Goal: Use online tool/utility

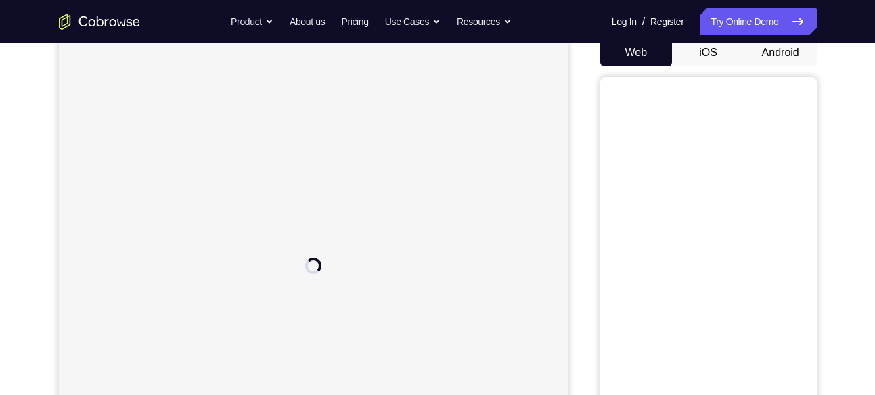
scroll to position [136, 0]
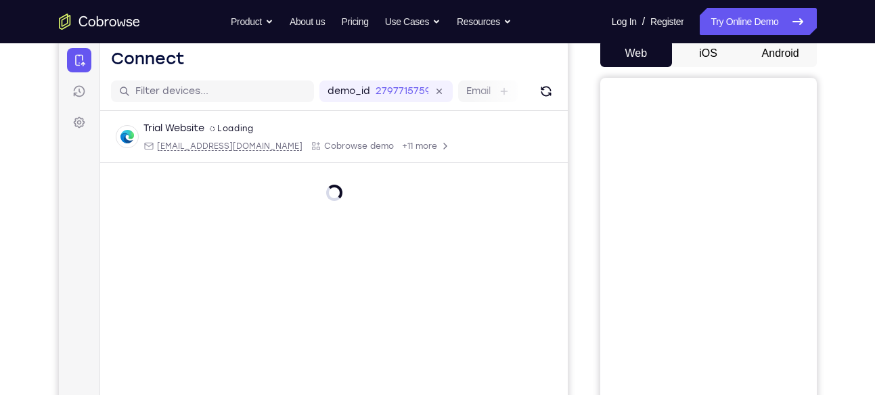
click at [758, 53] on button "Android" at bounding box center [781, 53] width 72 height 27
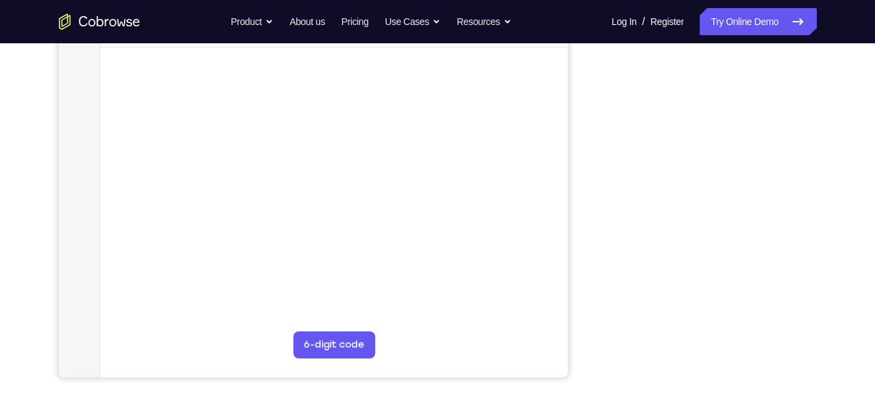
scroll to position [253, 0]
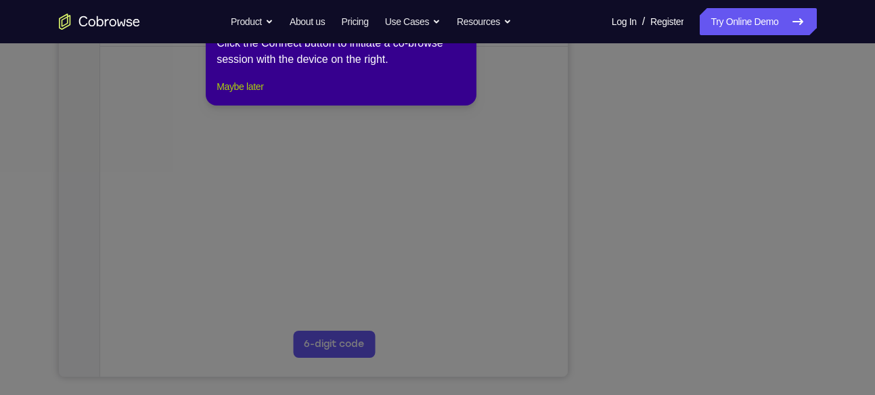
click at [259, 95] on button "Maybe later" at bounding box center [240, 87] width 47 height 16
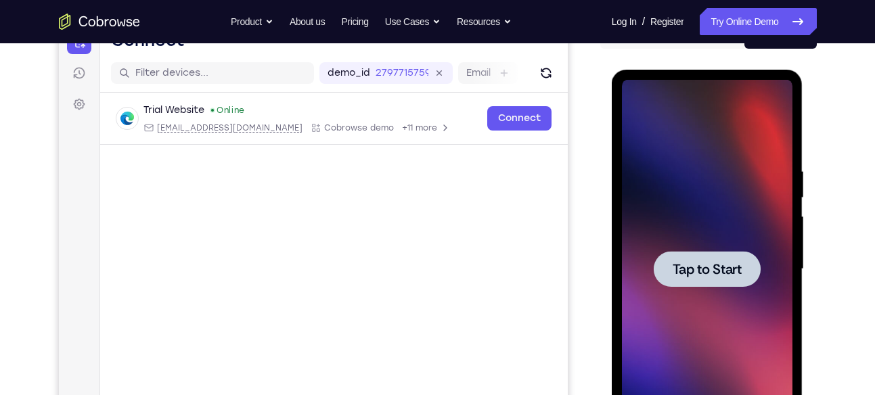
scroll to position [0, 0]
click at [747, 272] on div at bounding box center [707, 269] width 107 height 36
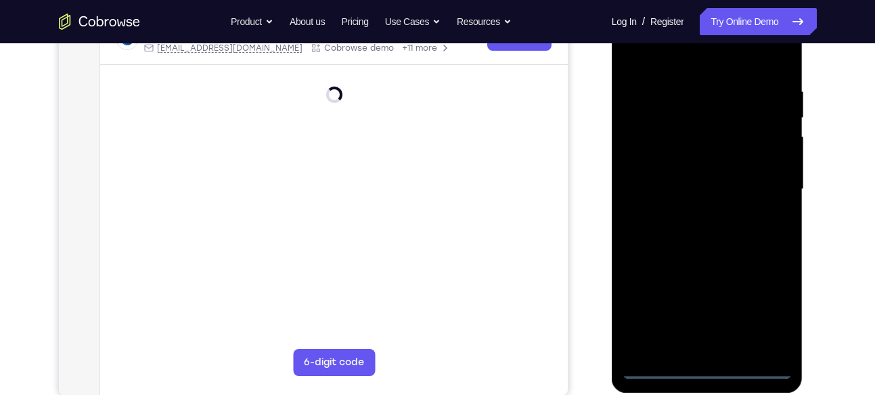
scroll to position [271, 0]
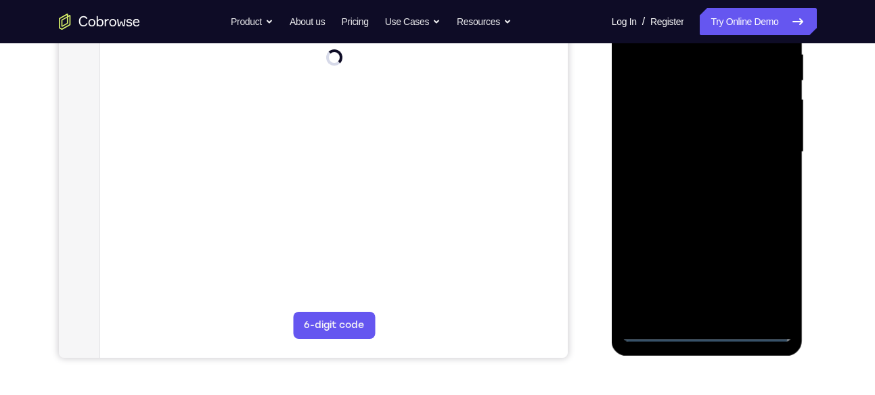
click at [707, 332] on div at bounding box center [707, 152] width 171 height 379
click at [709, 328] on div at bounding box center [707, 152] width 171 height 379
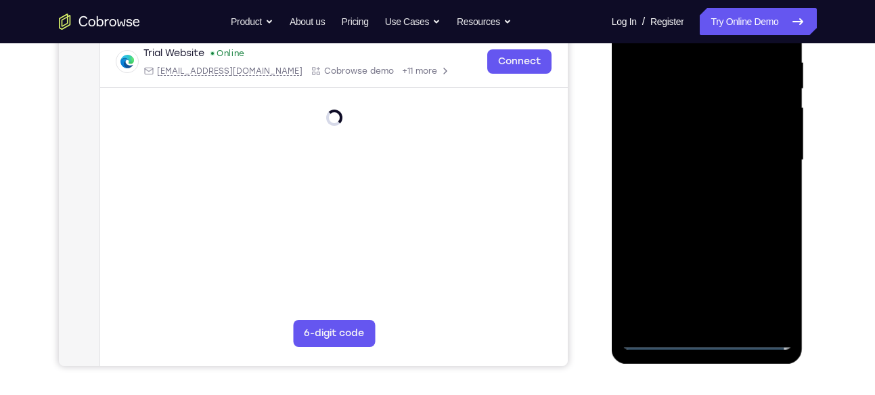
scroll to position [265, 0]
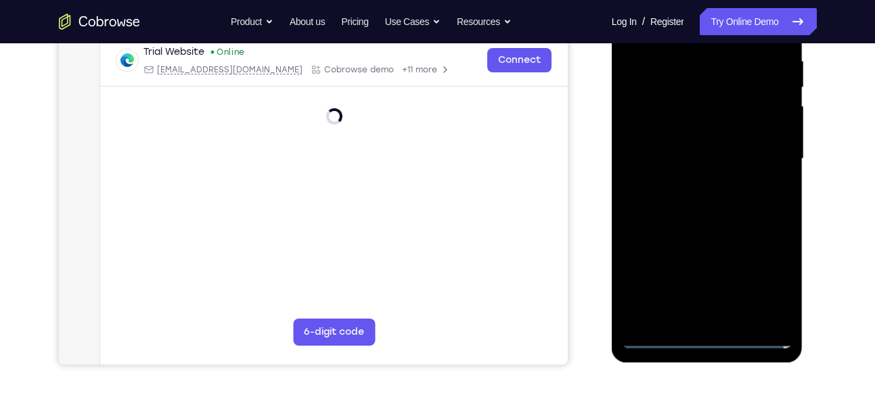
click at [765, 274] on div at bounding box center [707, 159] width 171 height 379
click at [736, 148] on div at bounding box center [707, 159] width 171 height 379
click at [668, 204] on div at bounding box center [707, 159] width 171 height 379
click at [766, 279] on div at bounding box center [707, 159] width 171 height 379
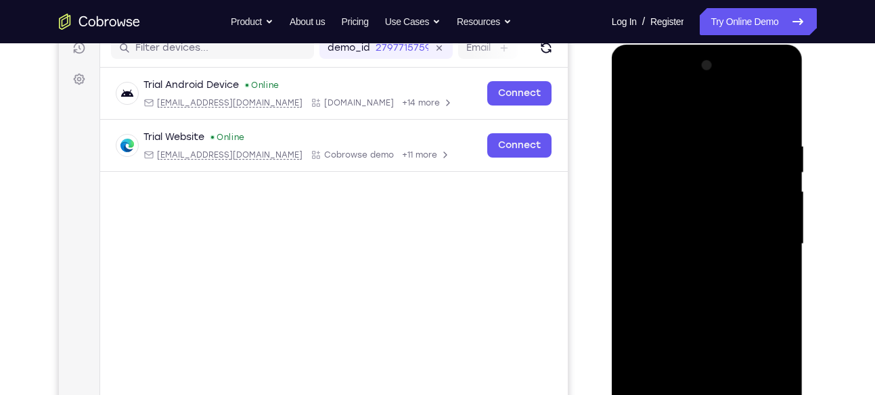
scroll to position [149, 0]
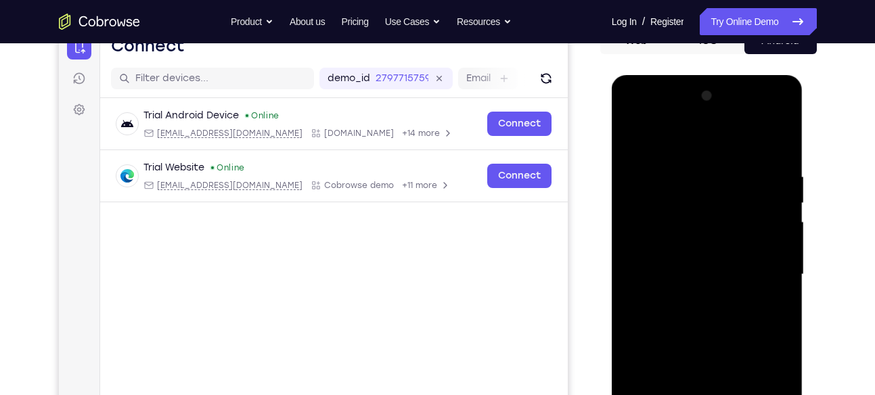
click at [632, 113] on div at bounding box center [707, 274] width 171 height 379
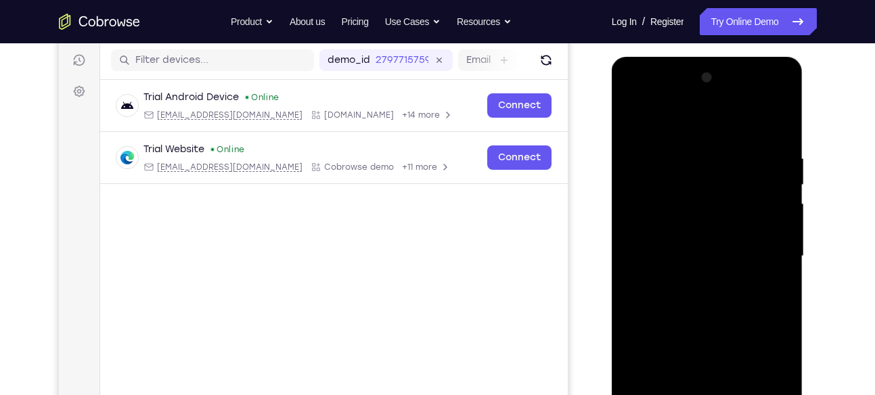
click at [759, 251] on div at bounding box center [707, 256] width 171 height 379
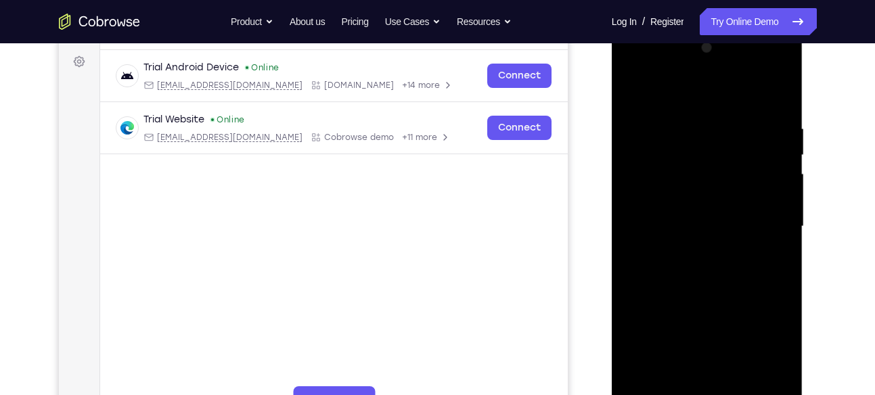
scroll to position [196, 0]
click at [697, 253] on div at bounding box center [707, 227] width 171 height 379
click at [706, 212] on div at bounding box center [707, 227] width 171 height 379
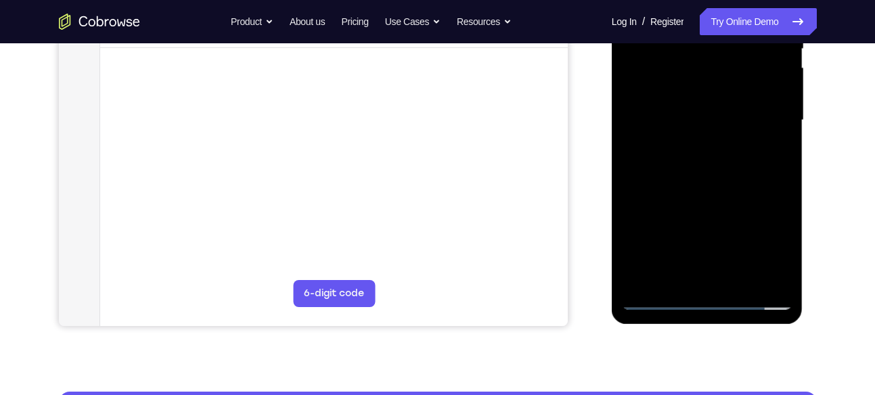
scroll to position [259, 0]
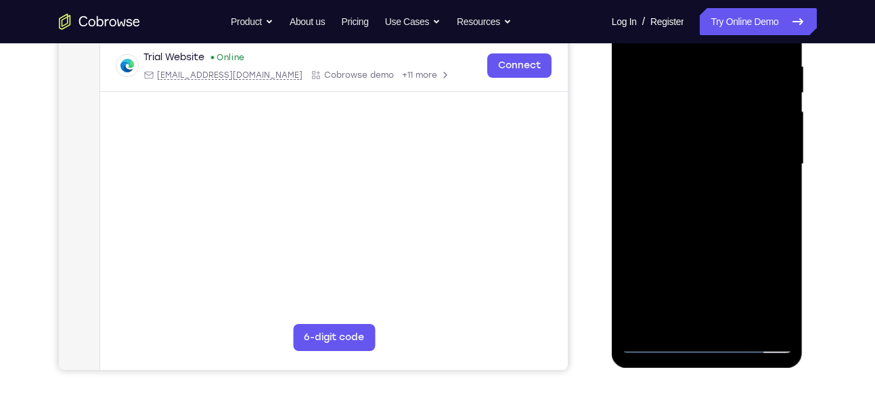
click at [721, 292] on div at bounding box center [707, 164] width 171 height 379
click at [668, 242] on div at bounding box center [707, 164] width 171 height 379
click at [688, 274] on div at bounding box center [707, 164] width 171 height 379
click at [697, 246] on div at bounding box center [707, 164] width 171 height 379
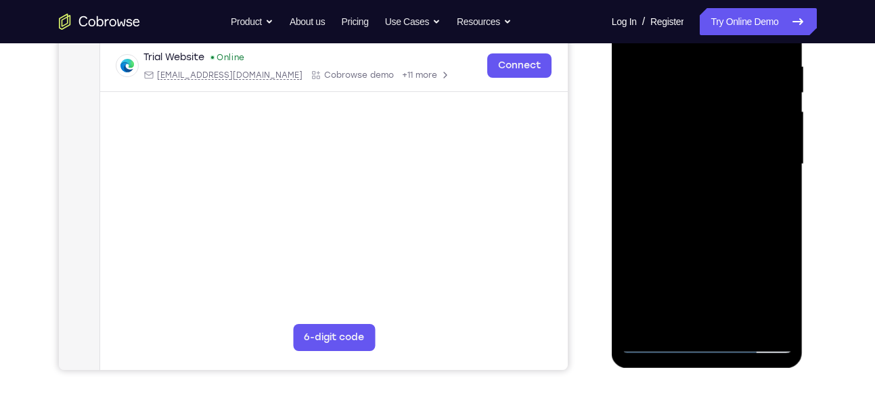
click at [664, 135] on div at bounding box center [707, 164] width 171 height 379
click at [649, 222] on div at bounding box center [707, 164] width 171 height 379
click at [766, 224] on div at bounding box center [707, 164] width 171 height 379
click at [715, 224] on div at bounding box center [707, 164] width 171 height 379
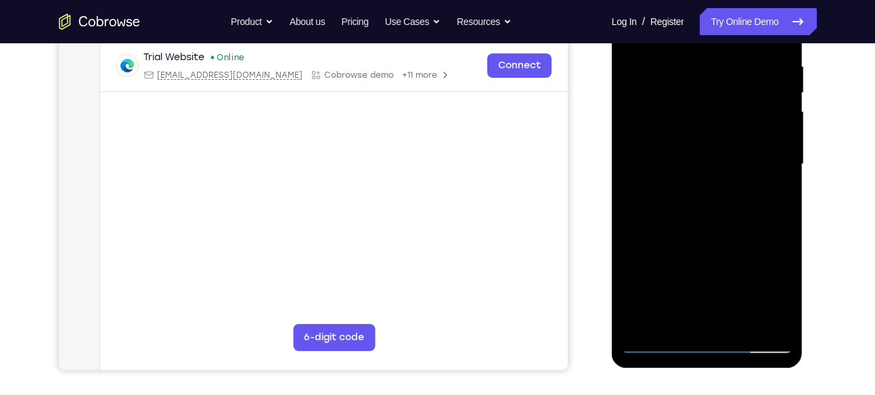
click at [653, 223] on div at bounding box center [707, 164] width 171 height 379
click at [664, 222] on div at bounding box center [707, 164] width 171 height 379
click at [713, 224] on div at bounding box center [707, 164] width 171 height 379
click at [647, 223] on div at bounding box center [707, 164] width 171 height 379
click at [636, 269] on div at bounding box center [707, 164] width 171 height 379
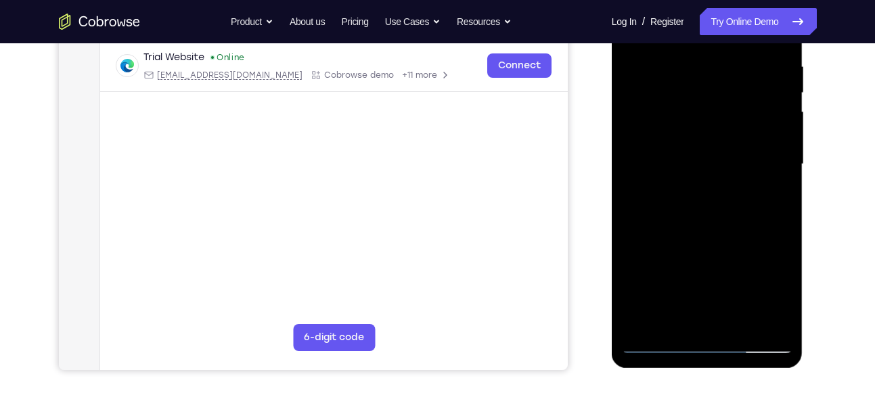
click at [634, 296] on div at bounding box center [707, 164] width 171 height 379
click at [691, 294] on div at bounding box center [707, 164] width 171 height 379
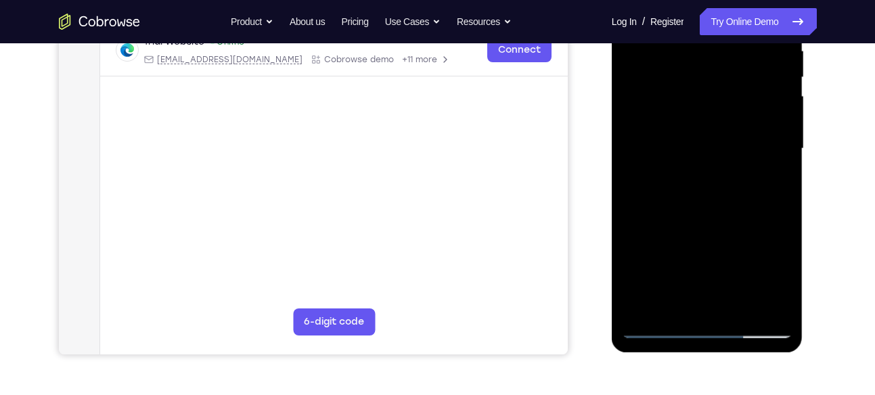
click at [758, 304] on div at bounding box center [707, 148] width 171 height 379
click at [682, 146] on div at bounding box center [707, 148] width 171 height 379
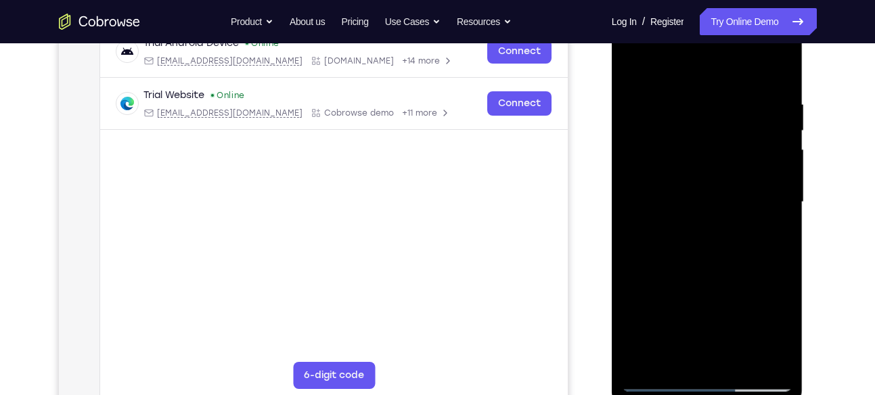
scroll to position [223, 0]
click at [703, 250] on div at bounding box center [707, 201] width 171 height 379
drag, startPoint x: 741, startPoint y: 259, endPoint x: 753, endPoint y: 150, distance: 109.6
click at [753, 150] on div at bounding box center [707, 201] width 171 height 379
click at [783, 261] on div at bounding box center [707, 201] width 171 height 379
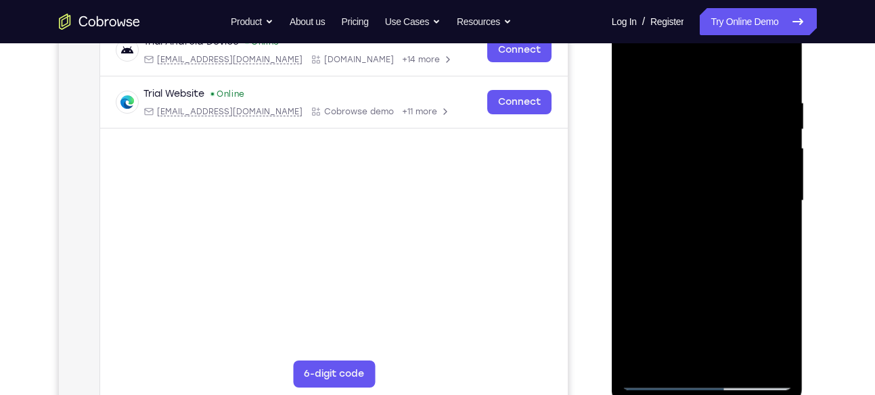
click at [783, 154] on div at bounding box center [707, 201] width 171 height 379
click at [783, 157] on div at bounding box center [707, 201] width 171 height 379
drag, startPoint x: 730, startPoint y: 166, endPoint x: 726, endPoint y: 300, distance: 134.1
click at [726, 300] on div at bounding box center [707, 201] width 171 height 379
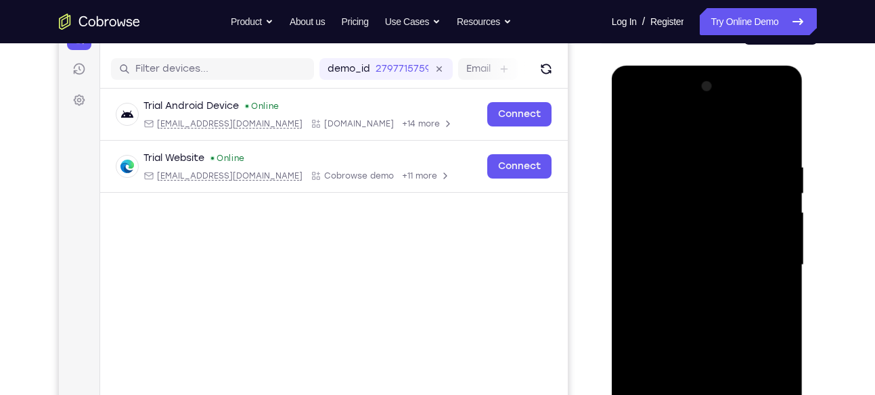
scroll to position [157, 0]
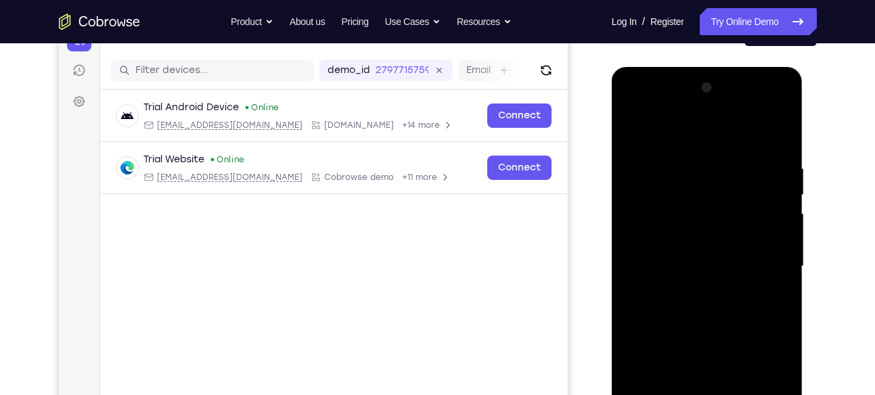
drag, startPoint x: 731, startPoint y: 186, endPoint x: 716, endPoint y: 311, distance: 125.5
click at [716, 311] on div at bounding box center [707, 266] width 171 height 379
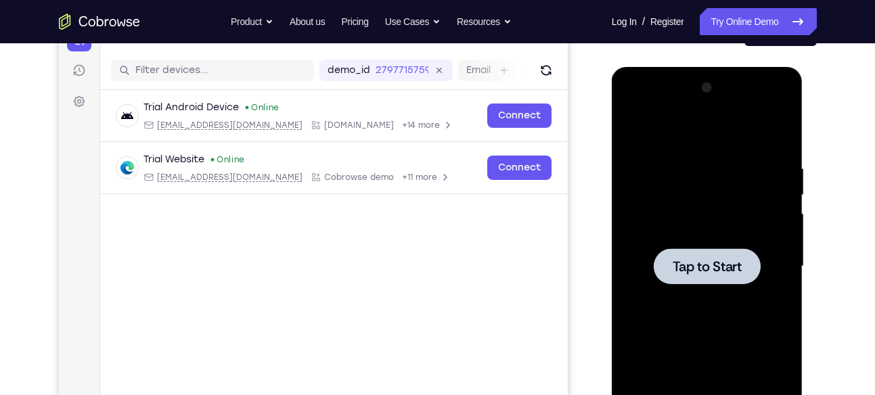
click at [653, 297] on div at bounding box center [707, 266] width 171 height 379
click at [645, 255] on div at bounding box center [707, 266] width 171 height 379
click at [672, 253] on div at bounding box center [707, 266] width 107 height 36
click at [654, 216] on div at bounding box center [707, 266] width 171 height 379
click at [704, 273] on span "Tap to Start" at bounding box center [707, 267] width 69 height 14
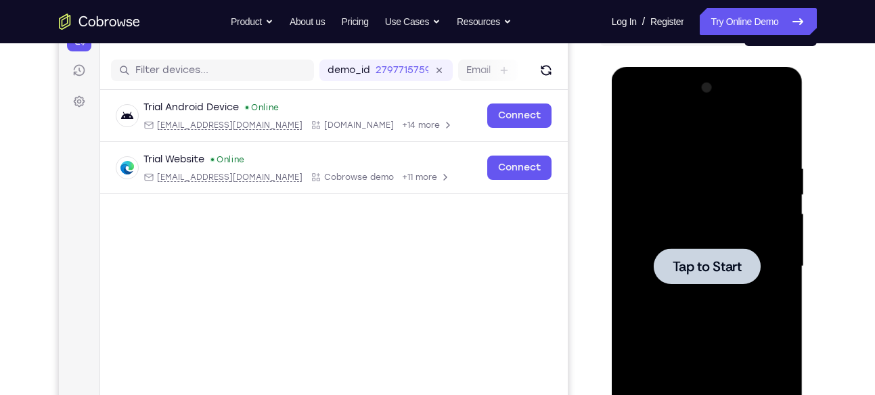
click at [685, 246] on div at bounding box center [707, 266] width 171 height 379
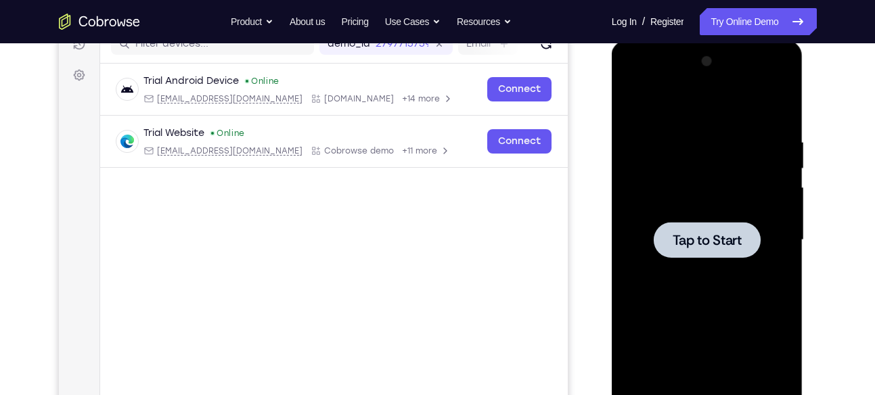
scroll to position [184, 0]
click at [731, 225] on div at bounding box center [707, 239] width 107 height 36
click at [704, 238] on span "Tap to Start" at bounding box center [707, 240] width 69 height 14
